Goal: Information Seeking & Learning: Learn about a topic

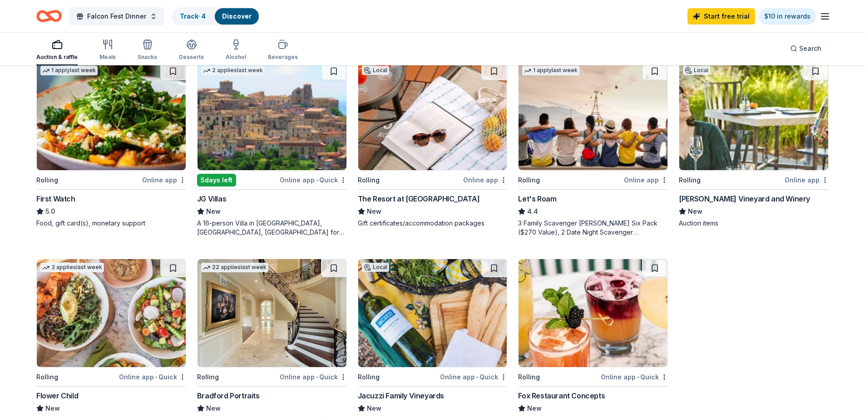
scroll to position [636, 0]
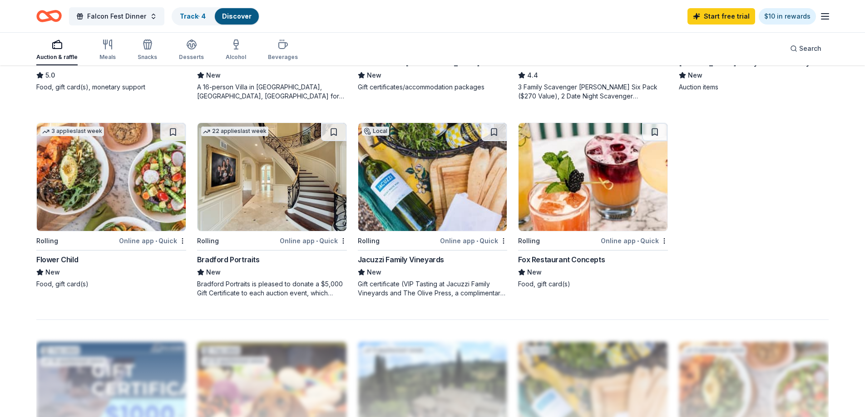
click at [414, 260] on div "Jacuzzi Family Vineyards" at bounding box center [401, 259] width 86 height 11
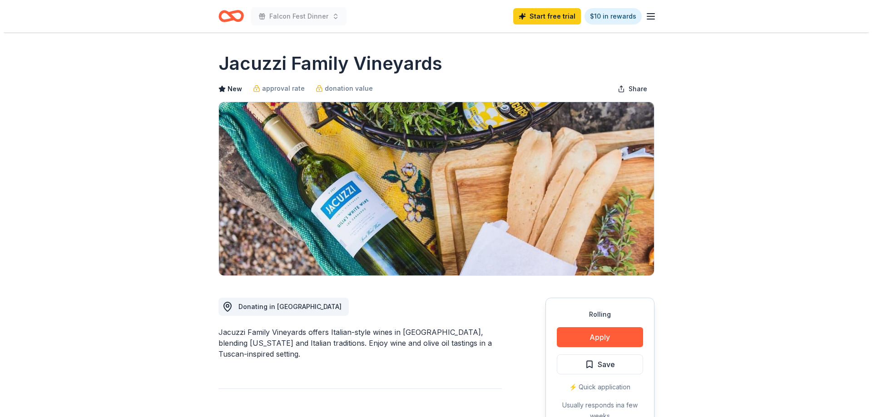
scroll to position [91, 0]
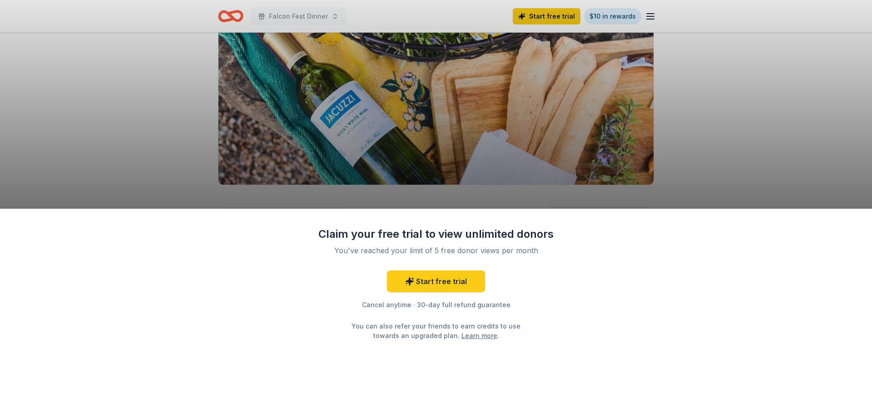
click at [581, 247] on div "Claim your free trial to view unlimited donors You've reached your limit of 5 f…" at bounding box center [436, 313] width 872 height 209
